Goal: Check status: Check status

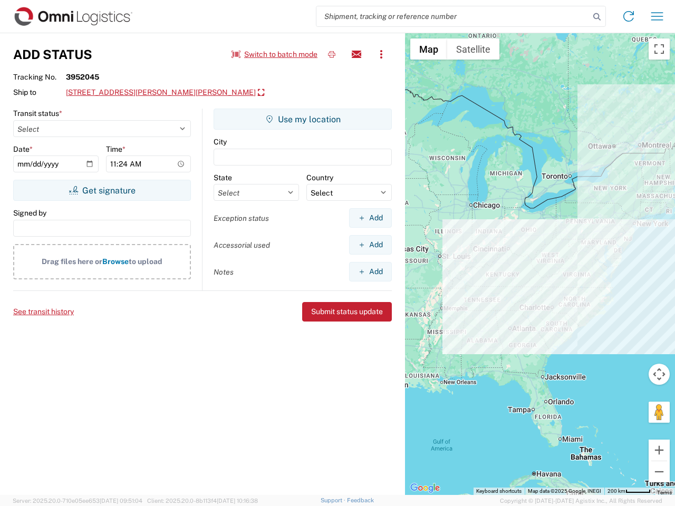
click at [453, 16] on input "search" at bounding box center [452, 16] width 273 height 20
click at [597, 17] on icon at bounding box center [596, 16] width 15 height 15
click at [628, 16] on icon at bounding box center [628, 16] width 17 height 17
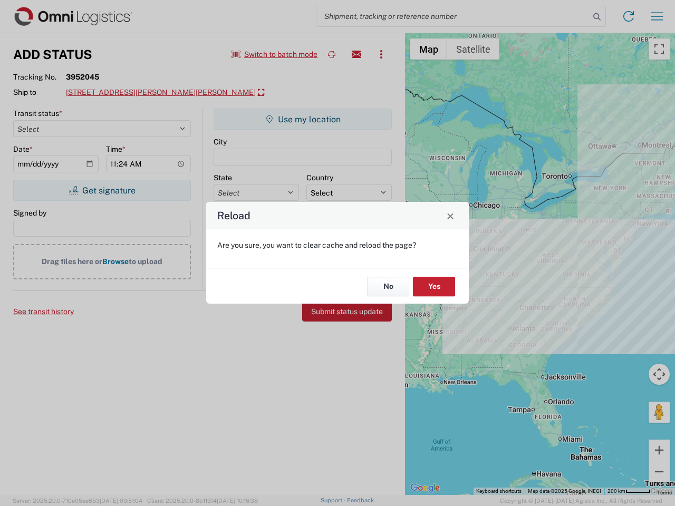
click at [275, 54] on div "Reload Are you sure, you want to clear cache and reload the page? No Yes" at bounding box center [337, 253] width 675 height 506
click at [332, 54] on div "Reload Are you sure, you want to clear cache and reload the page? No Yes" at bounding box center [337, 253] width 675 height 506
click at [356, 54] on div "Reload Are you sure, you want to clear cache and reload the page? No Yes" at bounding box center [337, 253] width 675 height 506
click at [381, 54] on div "Reload Are you sure, you want to clear cache and reload the page? No Yes" at bounding box center [337, 253] width 675 height 506
click at [142, 93] on div "Reload Are you sure, you want to clear cache and reload the page? No Yes" at bounding box center [337, 253] width 675 height 506
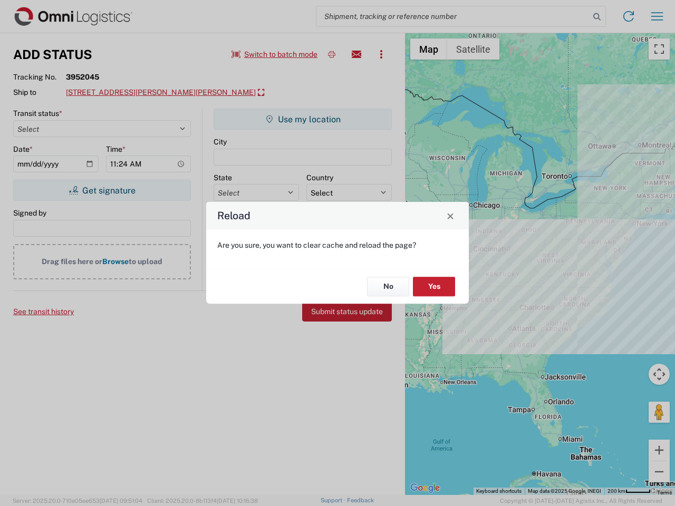
click at [102, 190] on div "Reload Are you sure, you want to clear cache and reload the page? No Yes" at bounding box center [337, 253] width 675 height 506
